Goal: Task Accomplishment & Management: Manage account settings

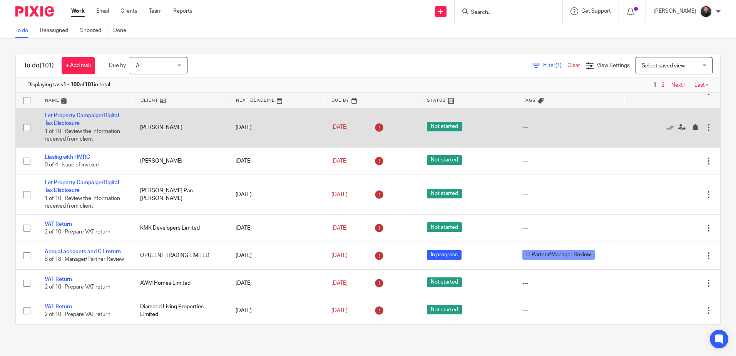
scroll to position [77, 0]
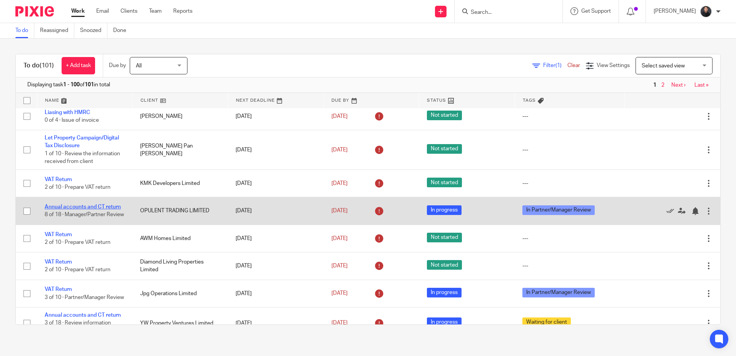
click at [90, 204] on link "Annual accounts and CT return" at bounding box center [83, 206] width 76 height 5
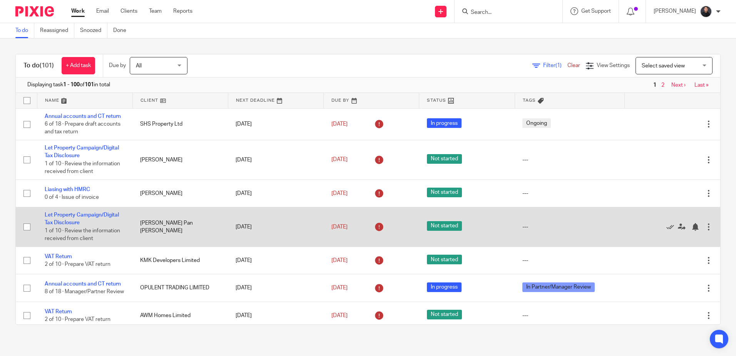
scroll to position [116, 0]
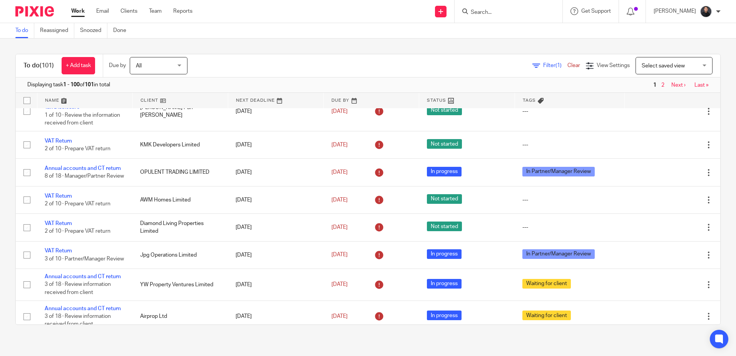
click at [524, 15] on input "Search" at bounding box center [504, 12] width 69 height 7
click at [509, 11] on input "Search" at bounding box center [504, 12] width 69 height 7
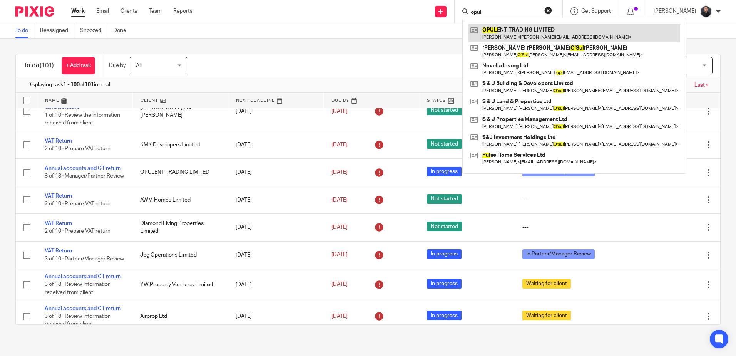
type input "opul"
click at [549, 32] on link at bounding box center [575, 33] width 212 height 18
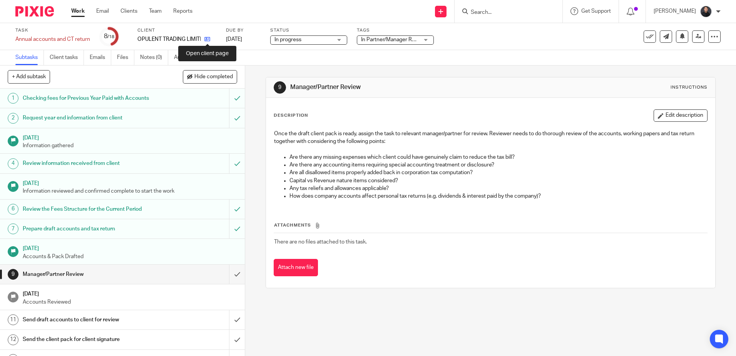
click at [209, 39] on icon at bounding box center [207, 39] width 6 height 6
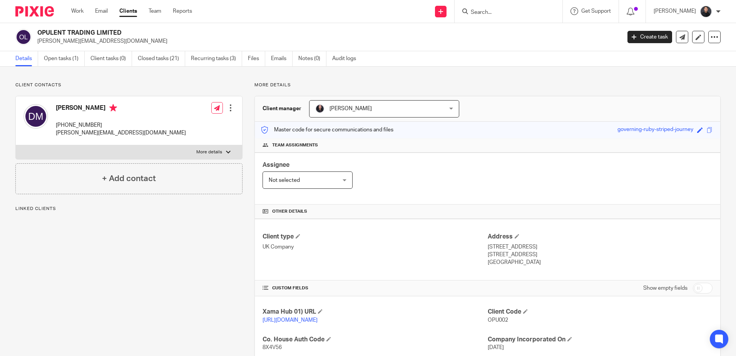
scroll to position [224, 0]
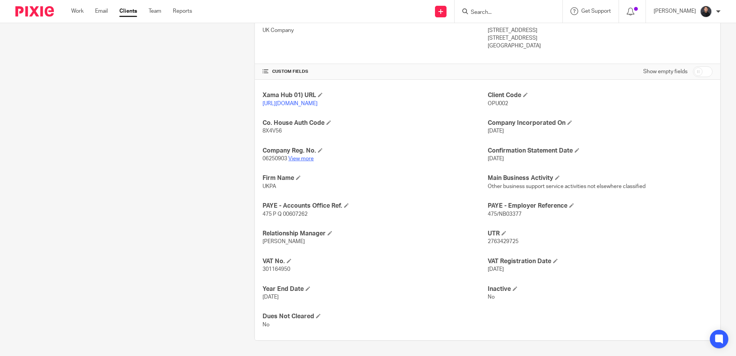
click at [308, 156] on link "View more" at bounding box center [300, 158] width 25 height 5
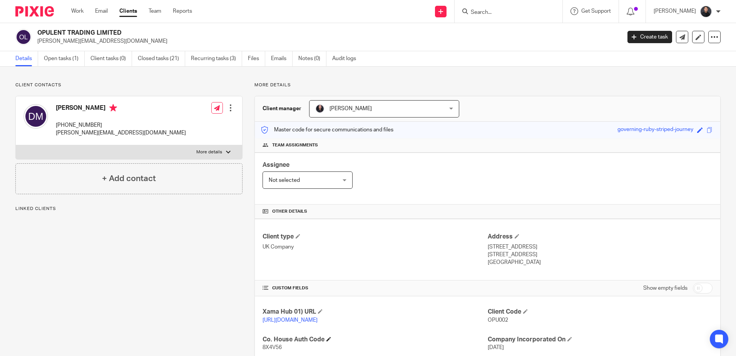
scroll to position [193, 0]
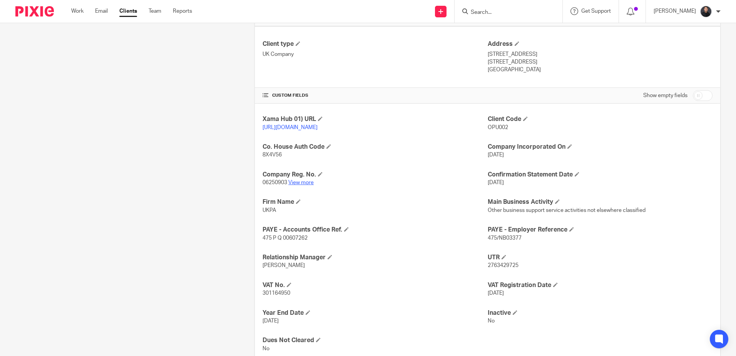
click at [307, 185] on link "View more" at bounding box center [300, 182] width 25 height 5
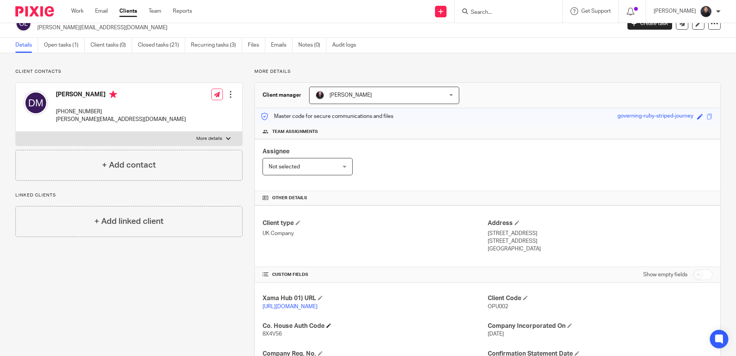
scroll to position [0, 0]
